Goal: Navigation & Orientation: Find specific page/section

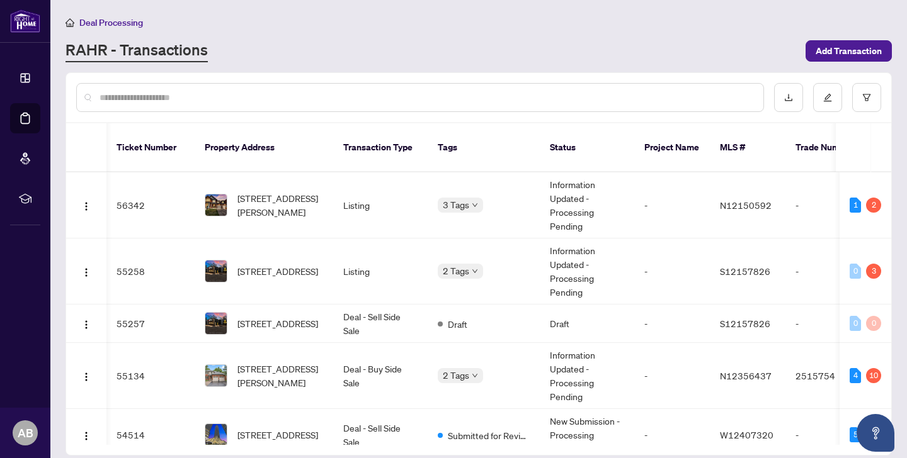
scroll to position [246, 1]
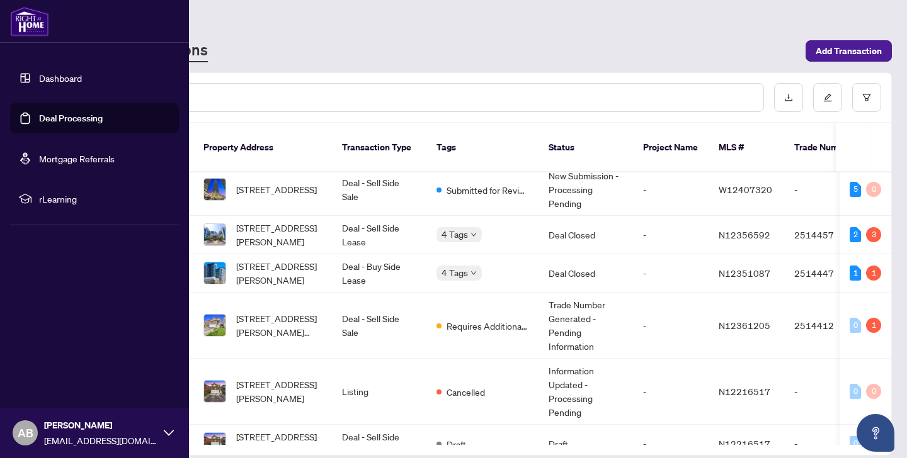
click at [39, 82] on link "Dashboard" at bounding box center [60, 77] width 43 height 11
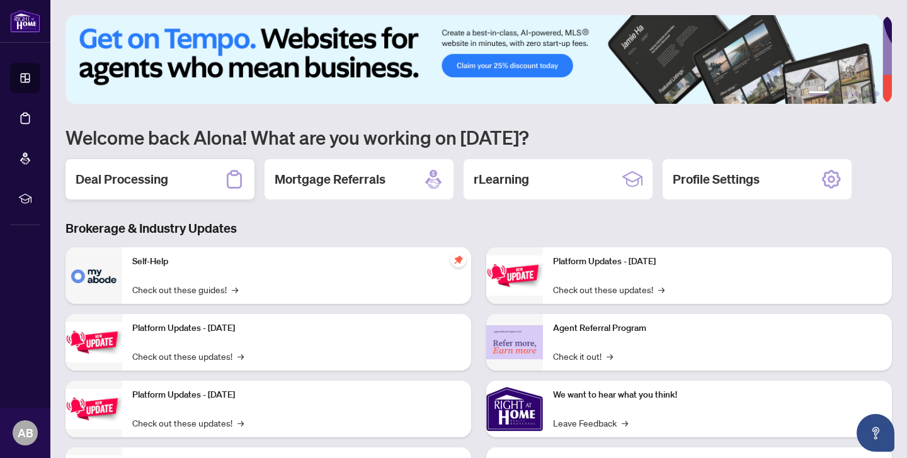
click at [200, 176] on div "Deal Processing" at bounding box center [159, 179] width 189 height 40
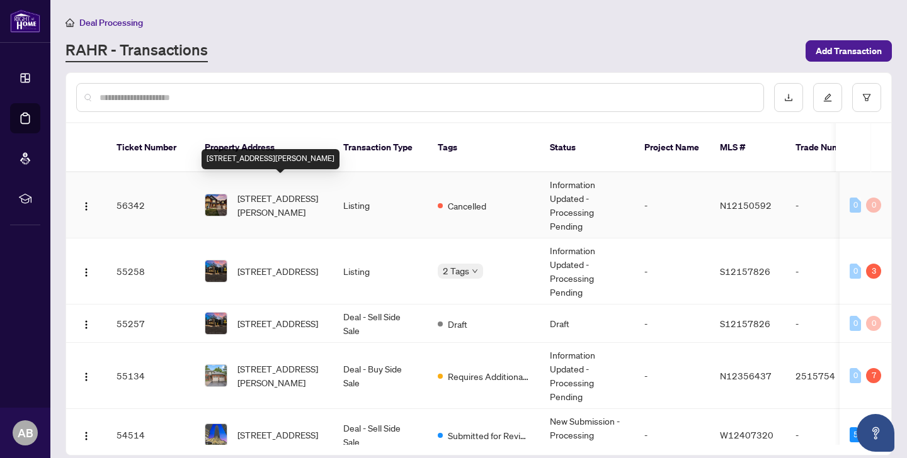
click at [302, 203] on span "[STREET_ADDRESS][PERSON_NAME]" at bounding box center [280, 205] width 86 height 28
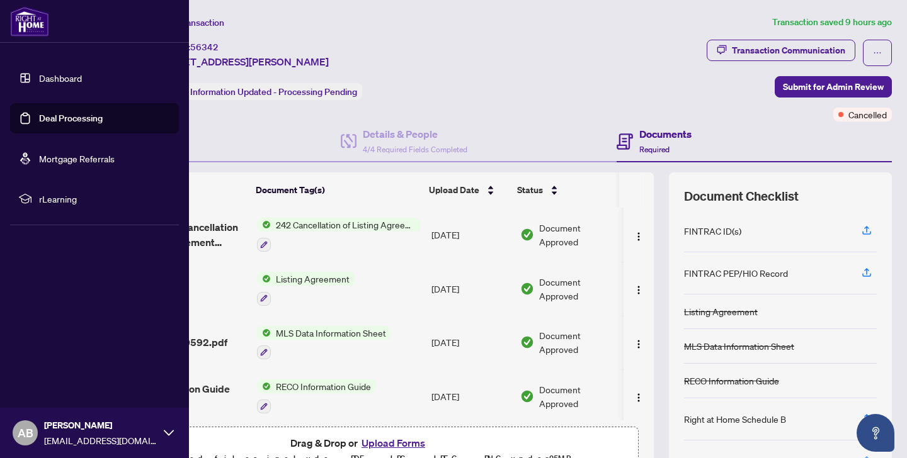
click at [45, 80] on link "Dashboard" at bounding box center [60, 77] width 43 height 11
